Goal: Submit feedback/report problem

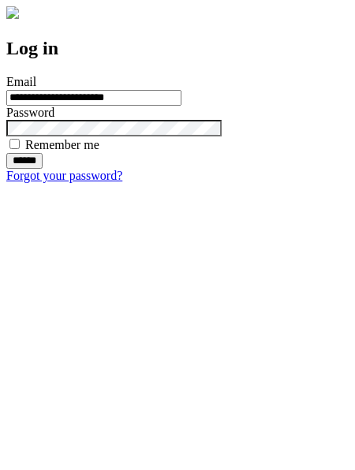
click at [43, 169] on input "******" at bounding box center [24, 161] width 36 height 16
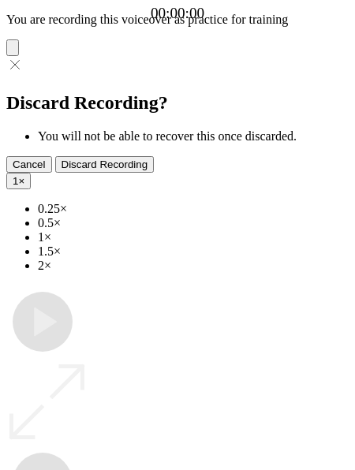
type input "**********"
